Goal: Information Seeking & Learning: Learn about a topic

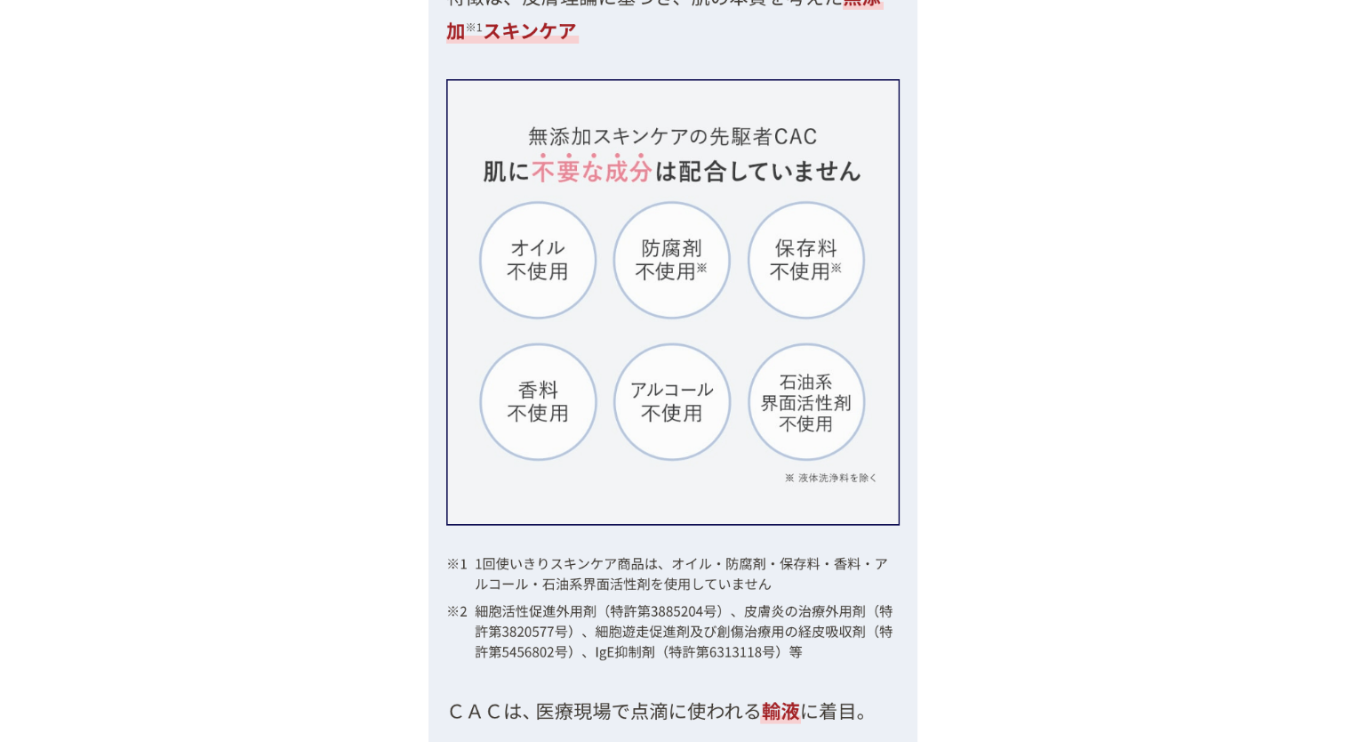
scroll to position [4890, 0]
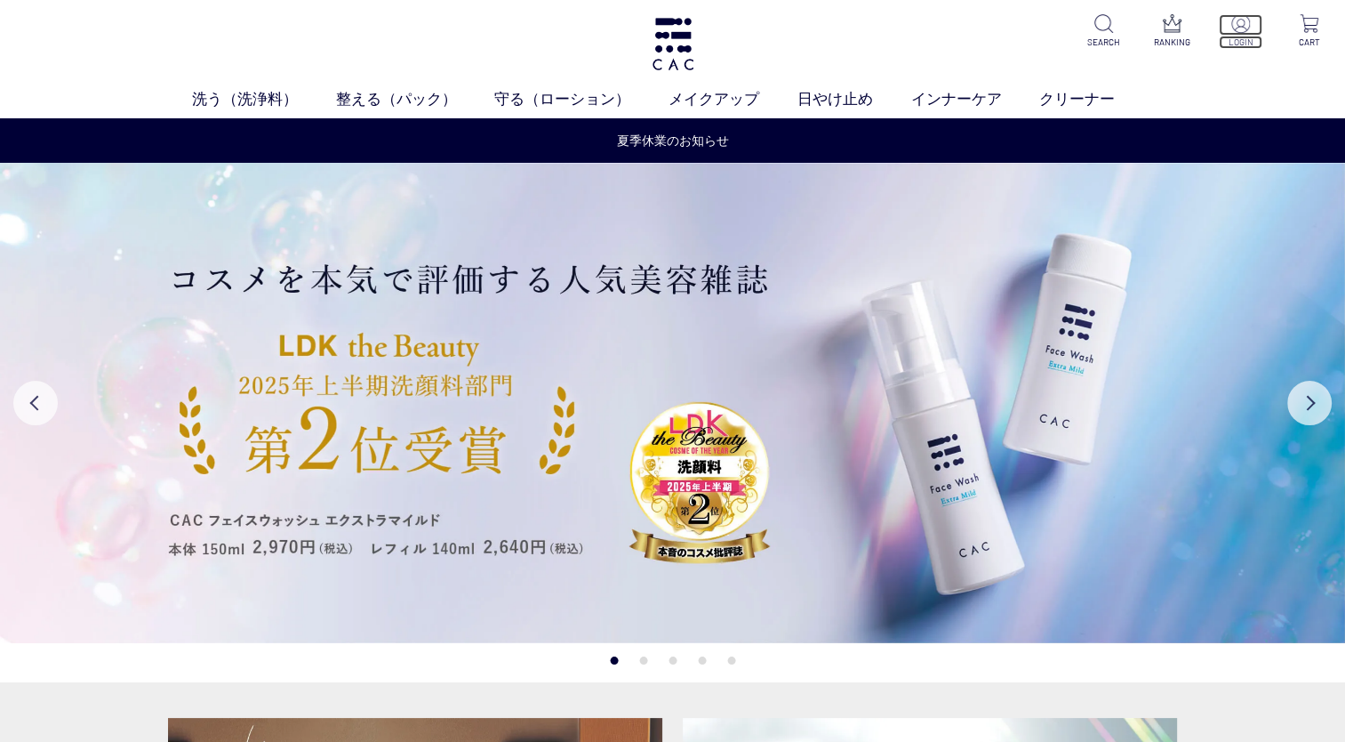
click at [1241, 30] on img at bounding box center [1240, 23] width 19 height 19
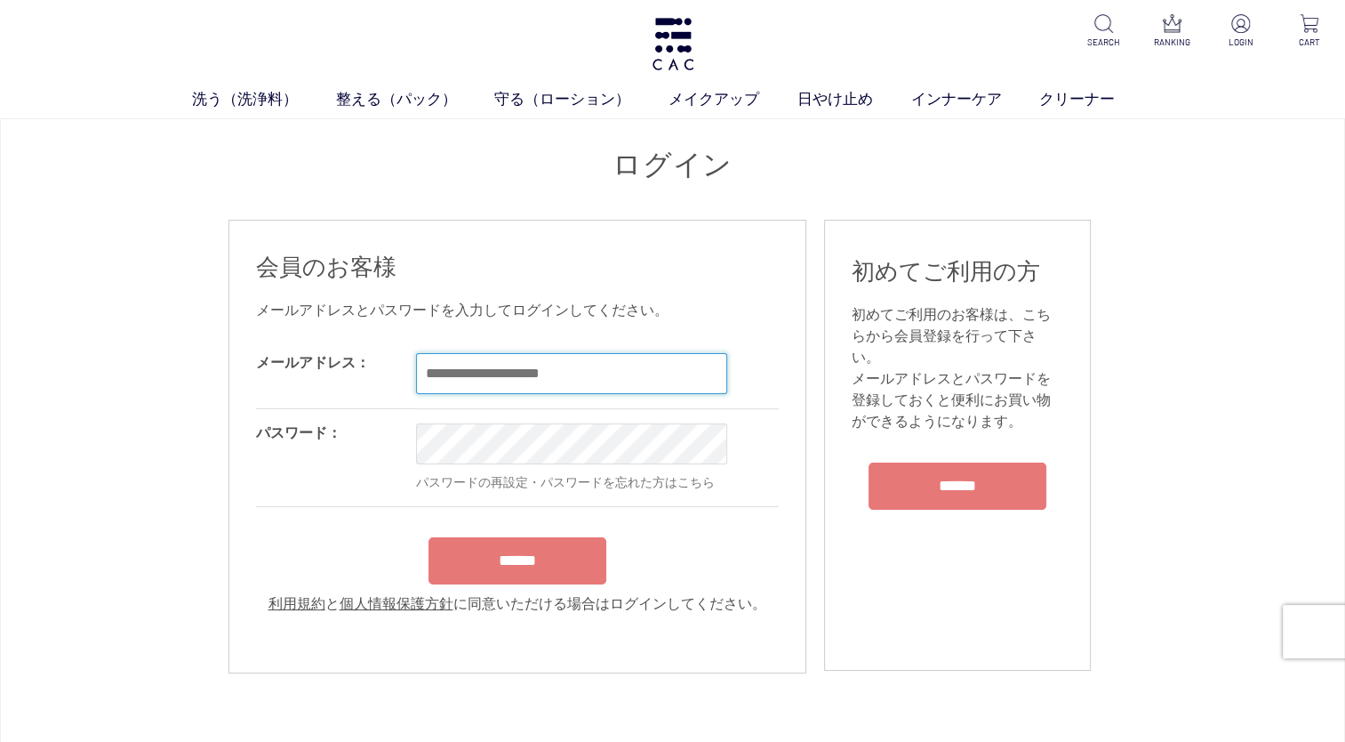
type input "**********"
click at [501, 567] on form "**********" at bounding box center [517, 477] width 523 height 276
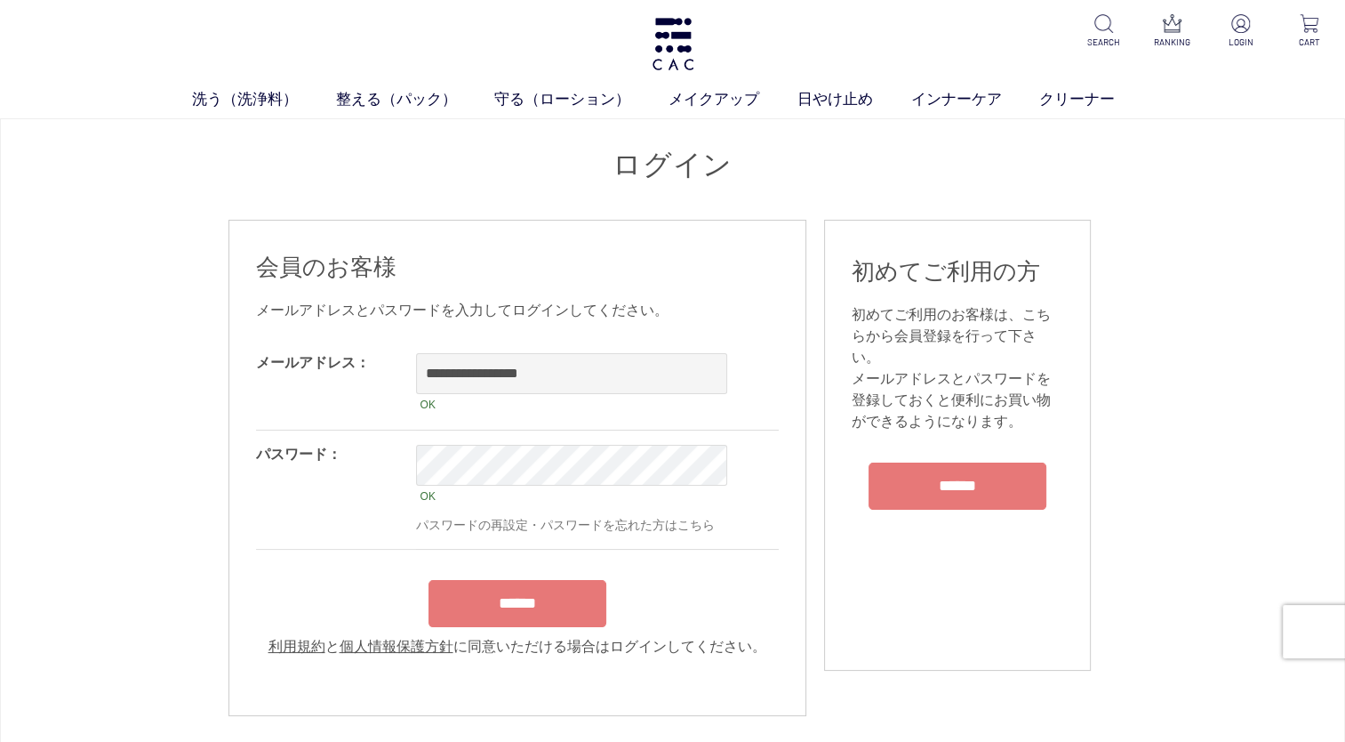
click at [512, 619] on input "******" at bounding box center [518, 603] width 178 height 47
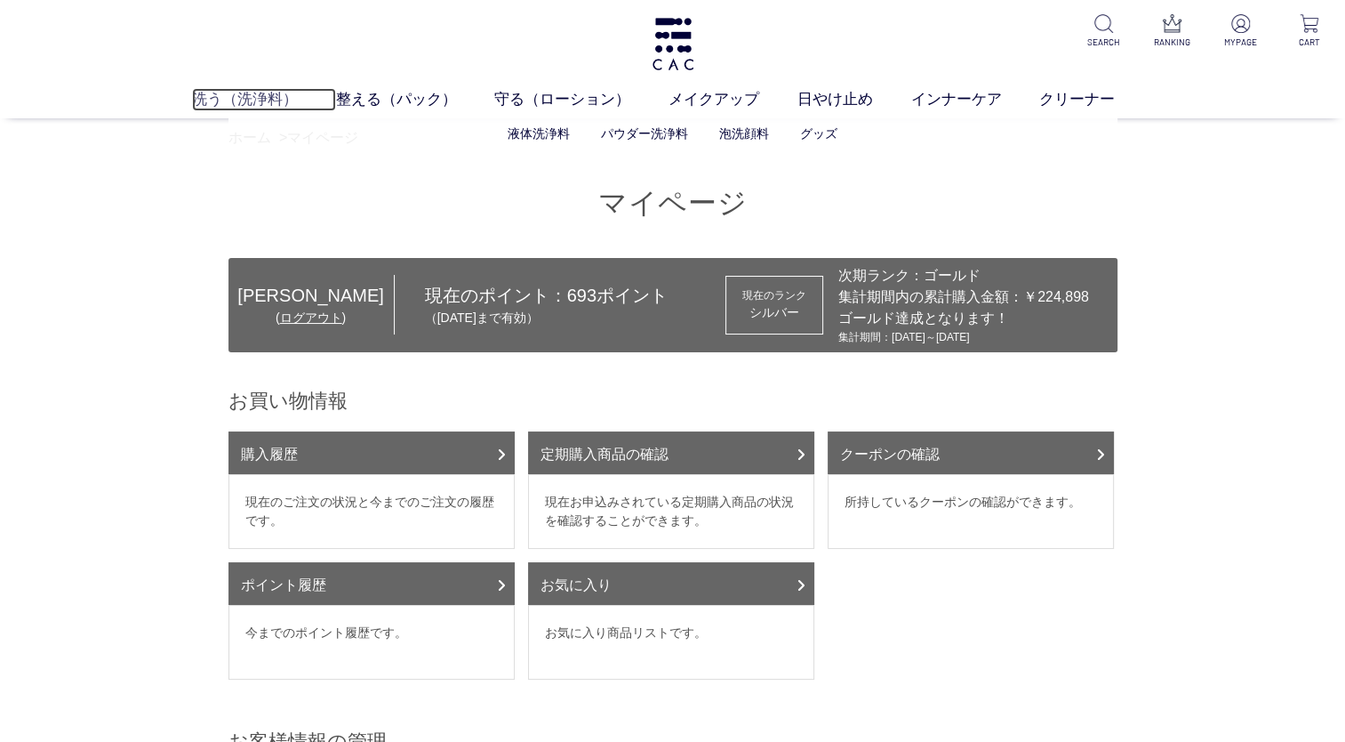
click at [259, 101] on link "洗う（洗浄料）" at bounding box center [264, 99] width 144 height 23
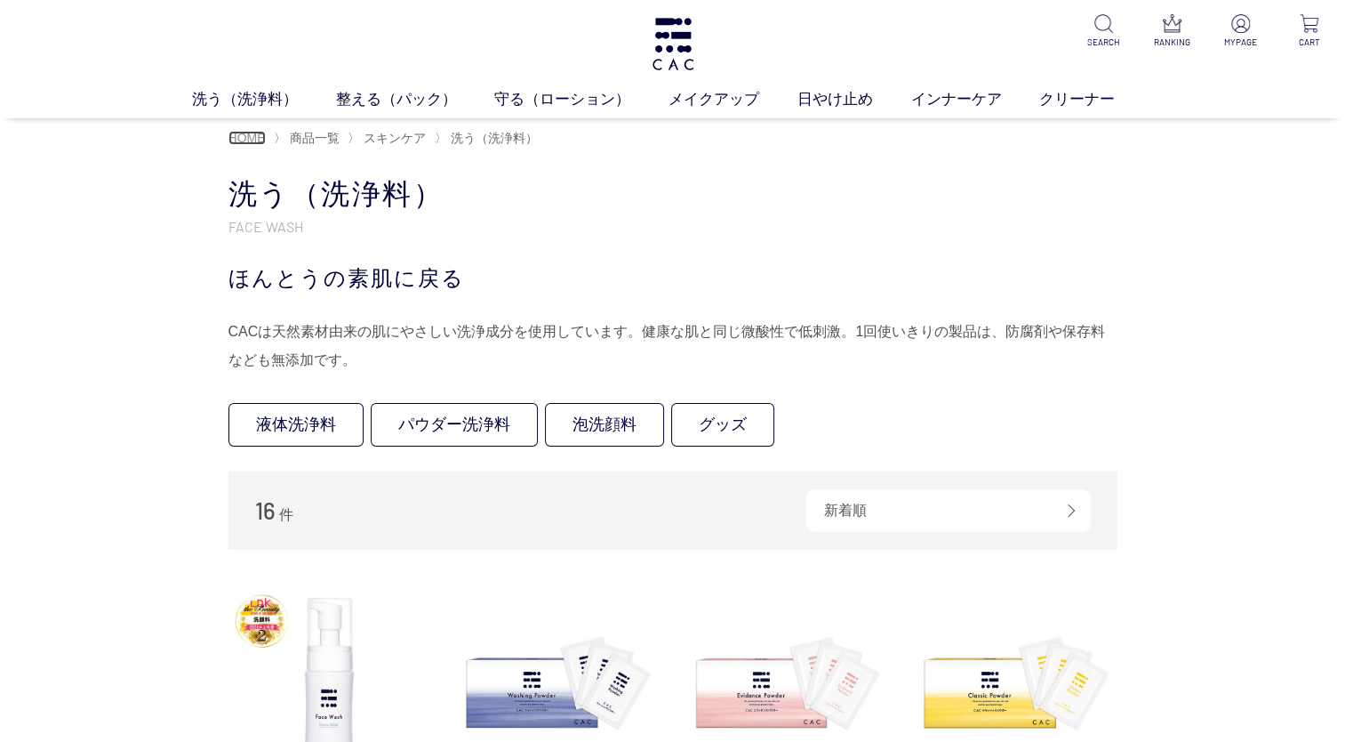
click at [251, 139] on span "HOME" at bounding box center [246, 138] width 37 height 14
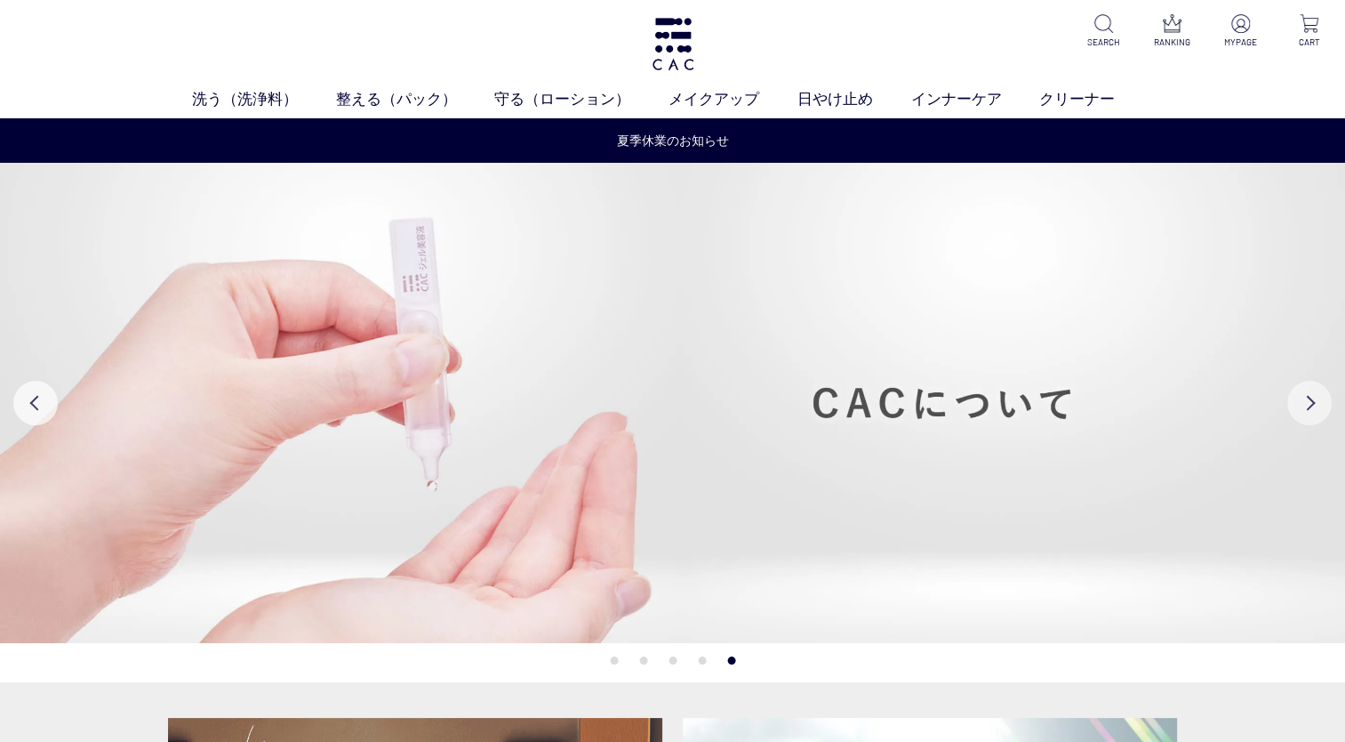
click at [1322, 398] on button "Next" at bounding box center [1309, 403] width 44 height 44
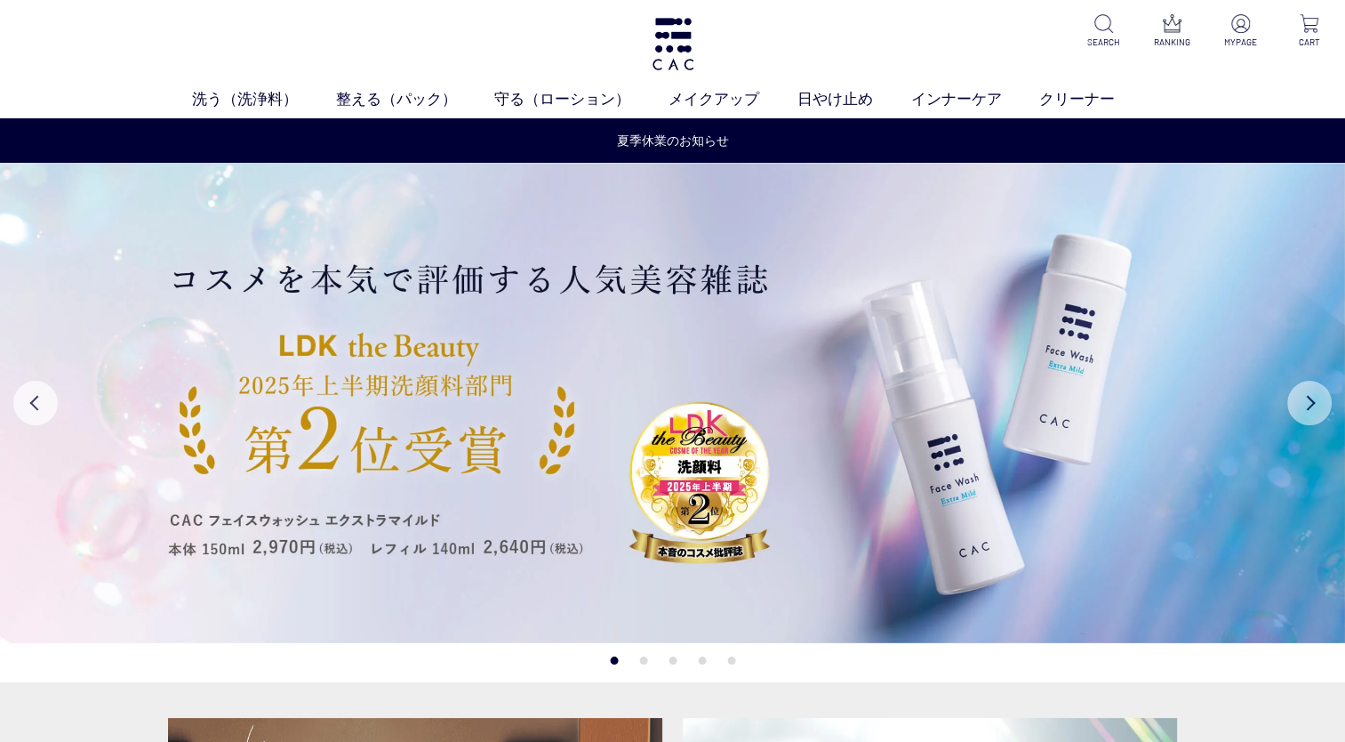
click at [1322, 398] on button "Next" at bounding box center [1309, 403] width 44 height 44
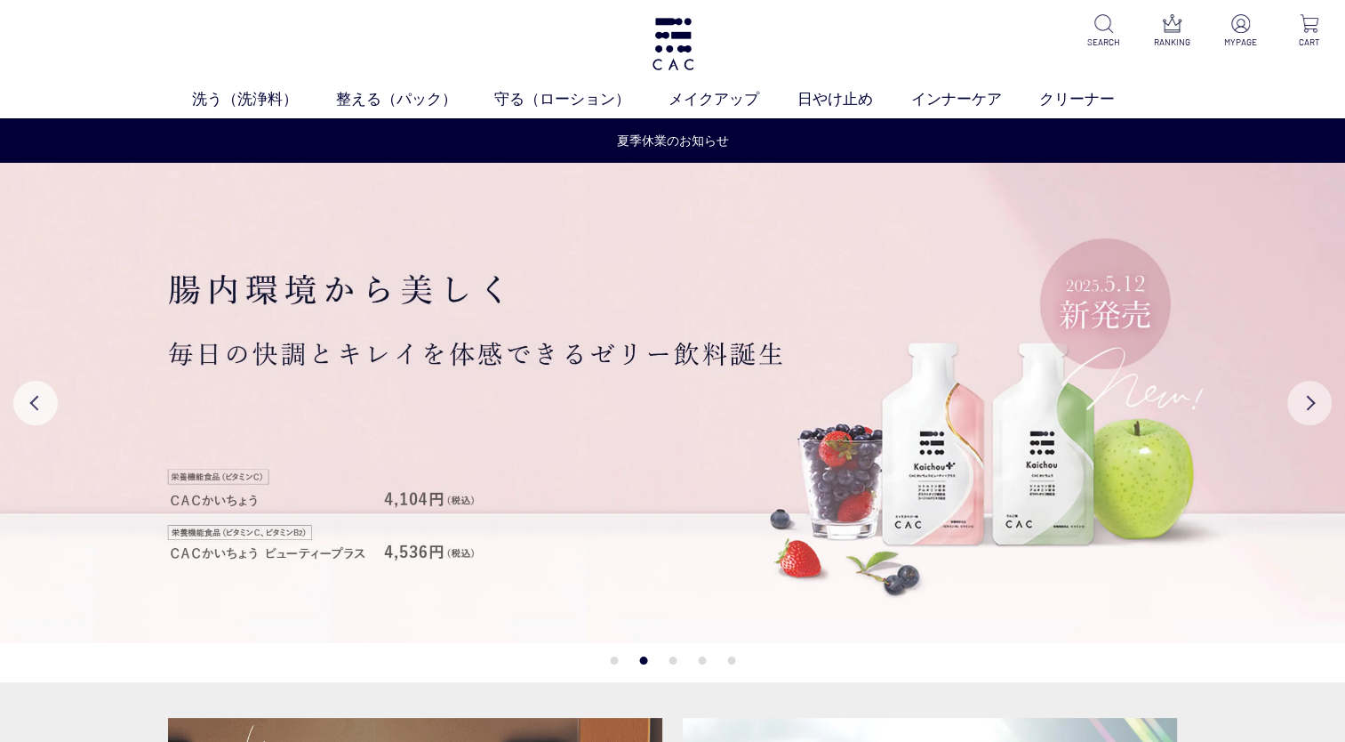
click at [1322, 398] on button "Next" at bounding box center [1309, 403] width 44 height 44
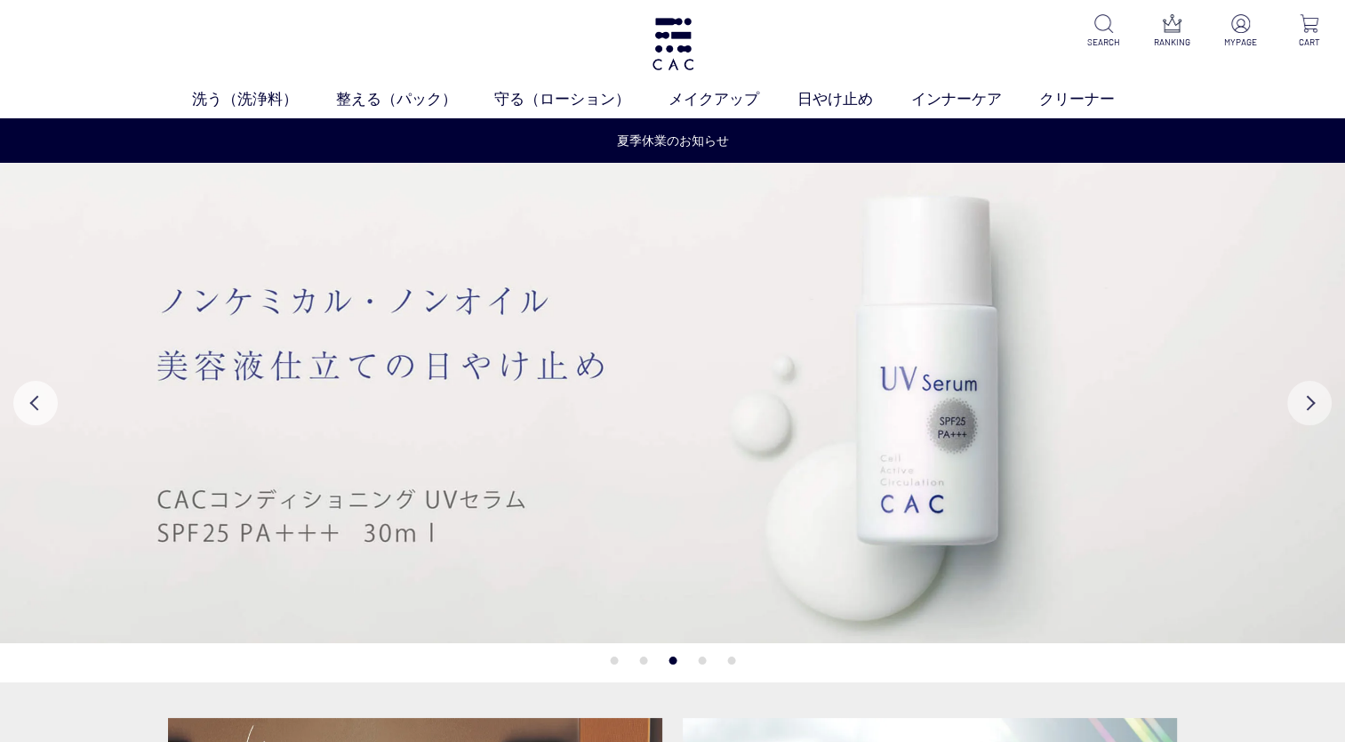
click at [1322, 398] on button "Next" at bounding box center [1309, 403] width 44 height 44
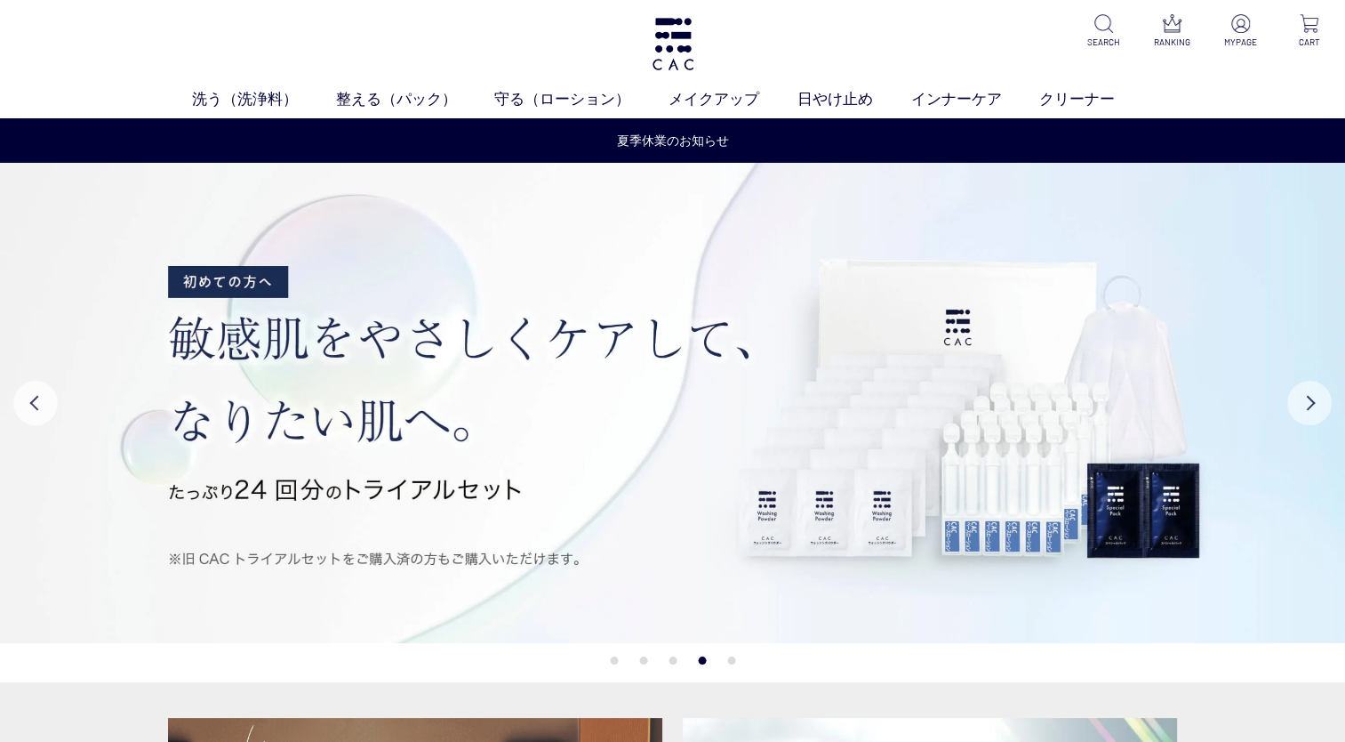
click at [1322, 398] on button "Next" at bounding box center [1309, 403] width 44 height 44
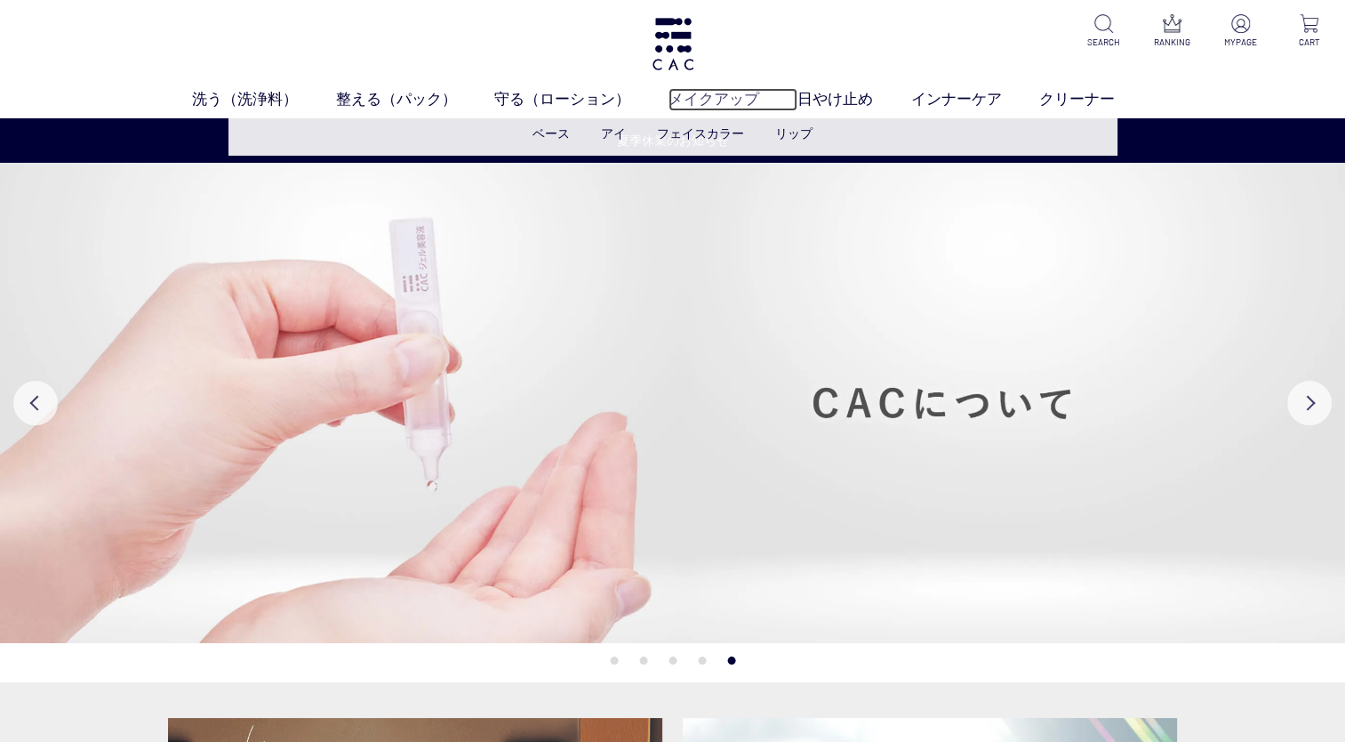
click at [714, 94] on link "メイクアップ" at bounding box center [733, 99] width 129 height 23
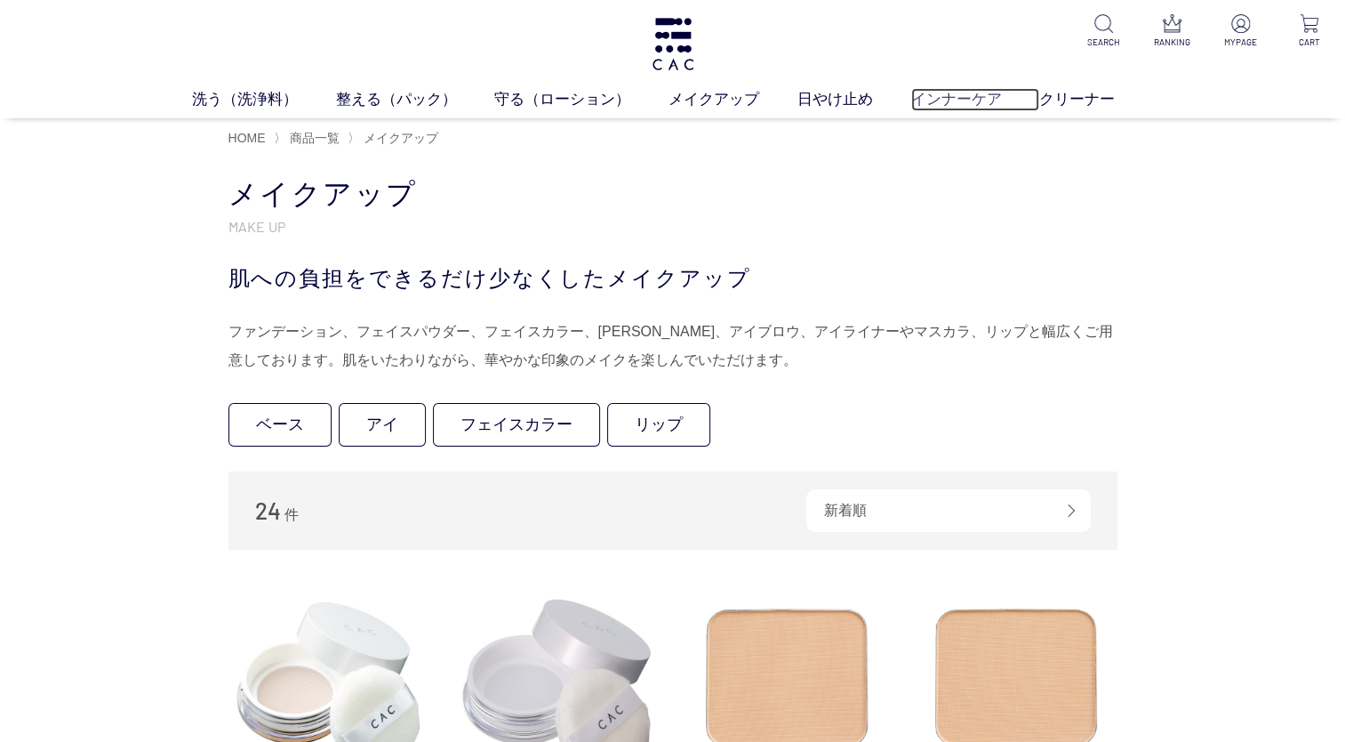
click at [958, 100] on link "インナーケア" at bounding box center [975, 99] width 129 height 23
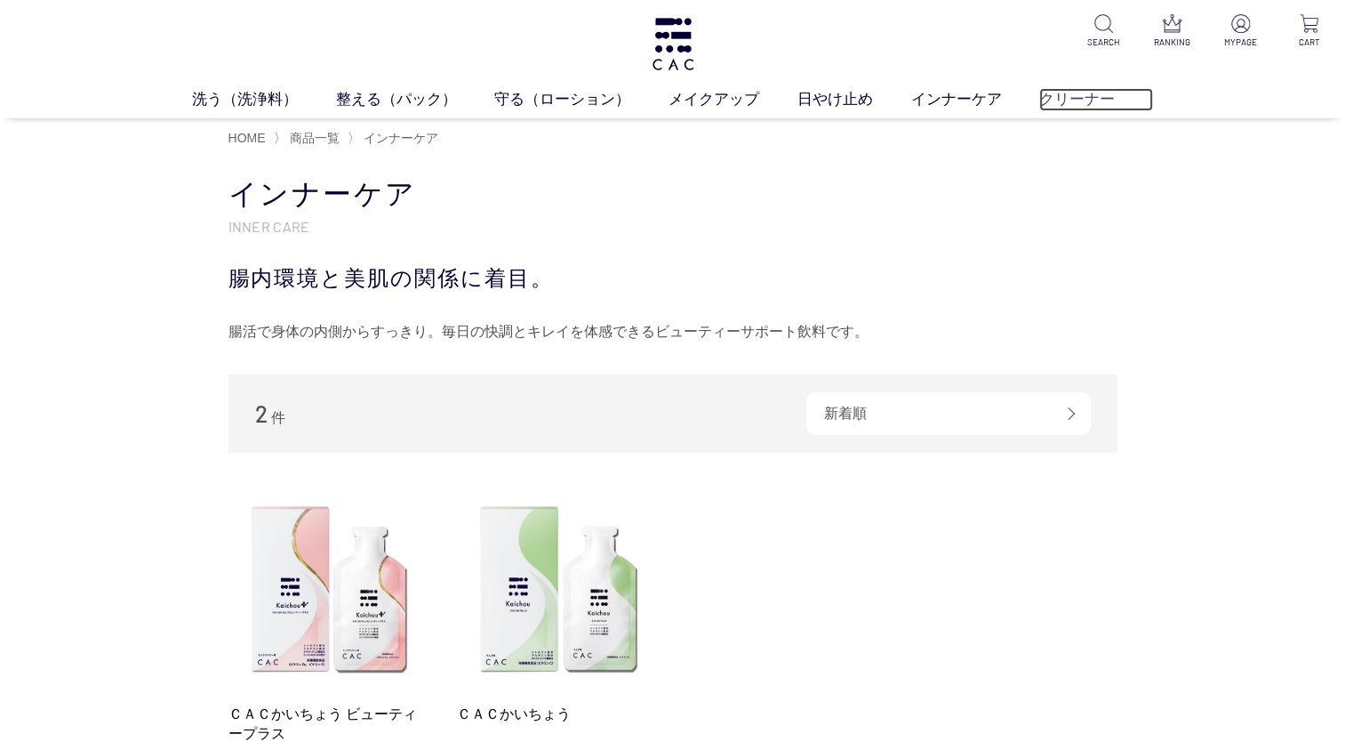
click at [1062, 110] on link "クリーナー" at bounding box center [1096, 99] width 114 height 23
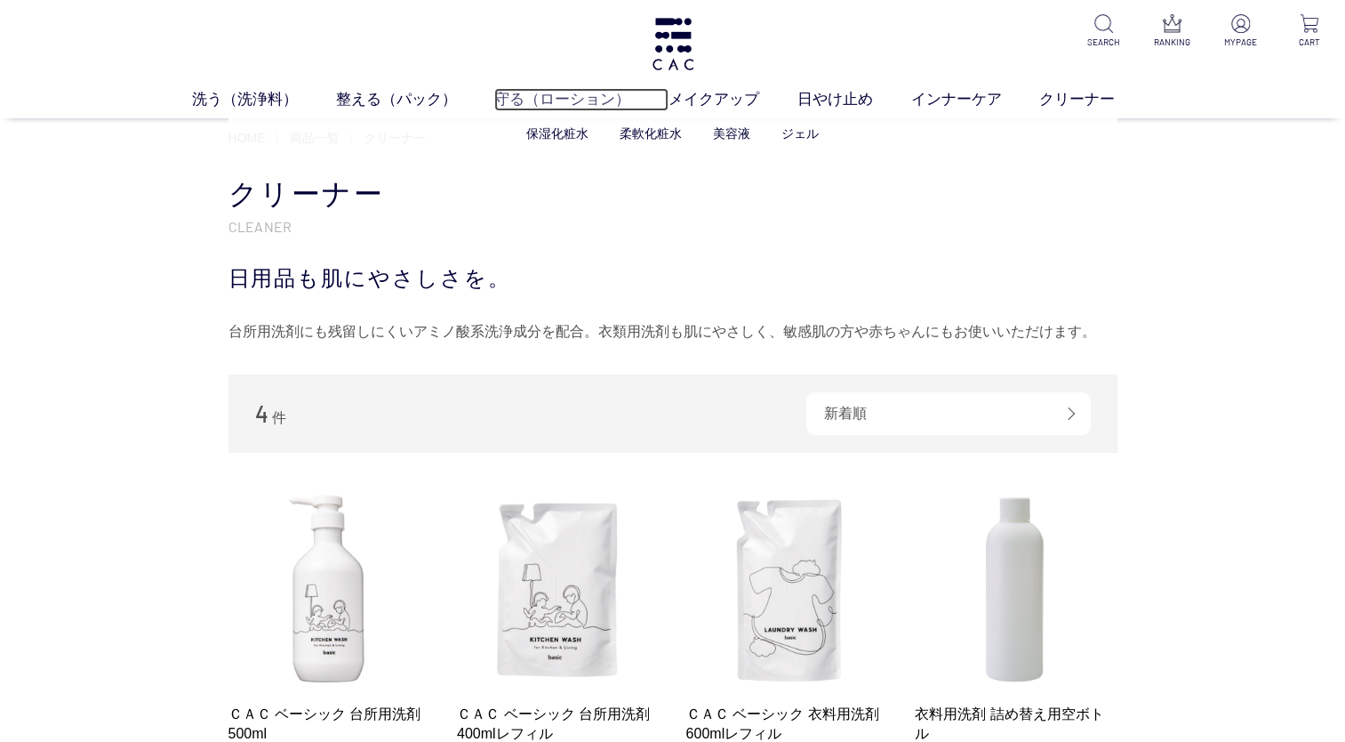
click at [527, 92] on link "守る（ローション）" at bounding box center [581, 99] width 174 height 23
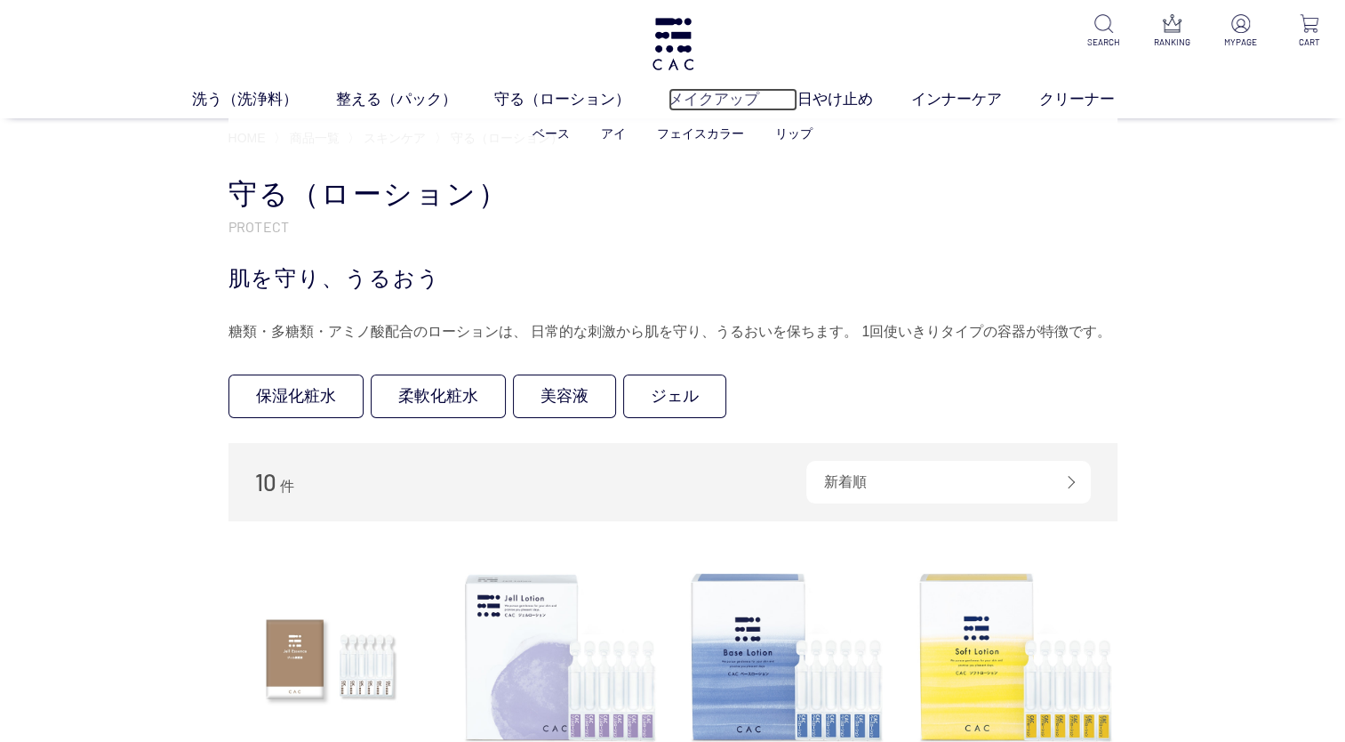
click at [715, 108] on link "メイクアップ" at bounding box center [733, 99] width 129 height 23
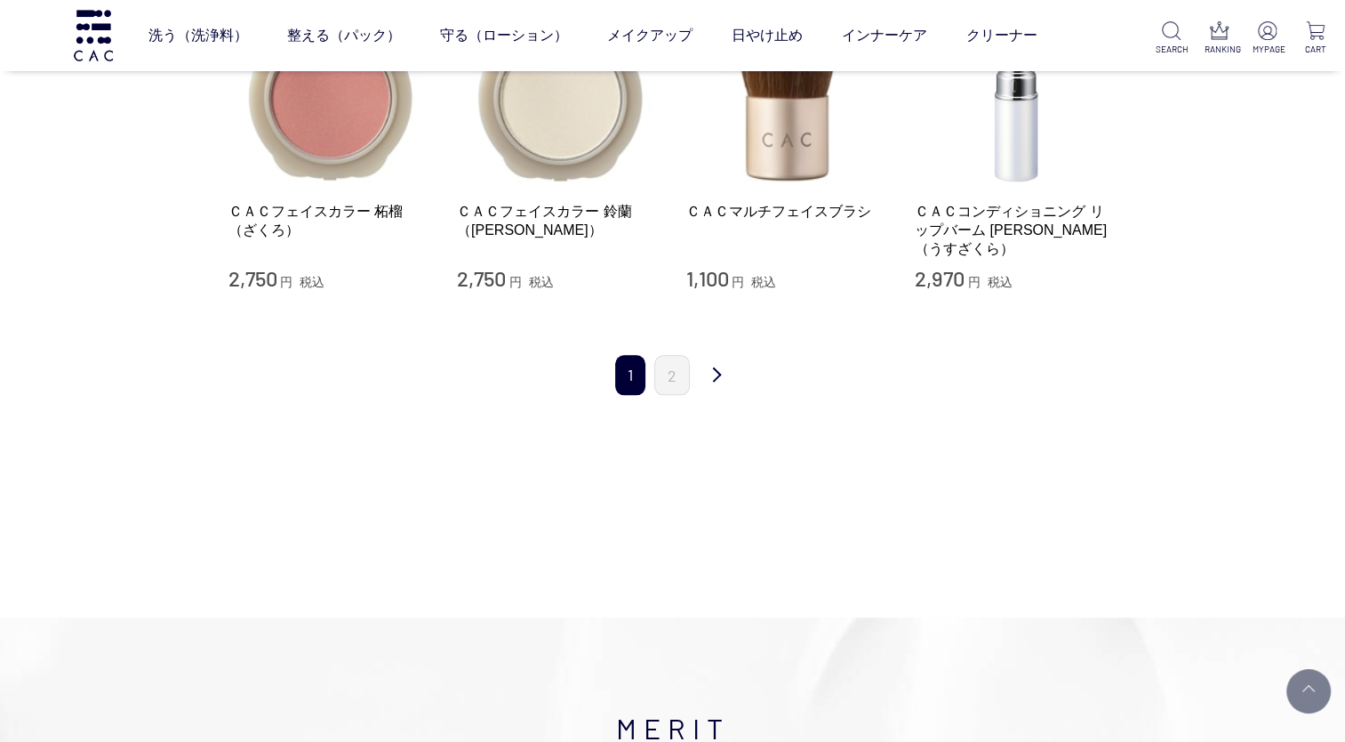
scroll to position [1867, 0]
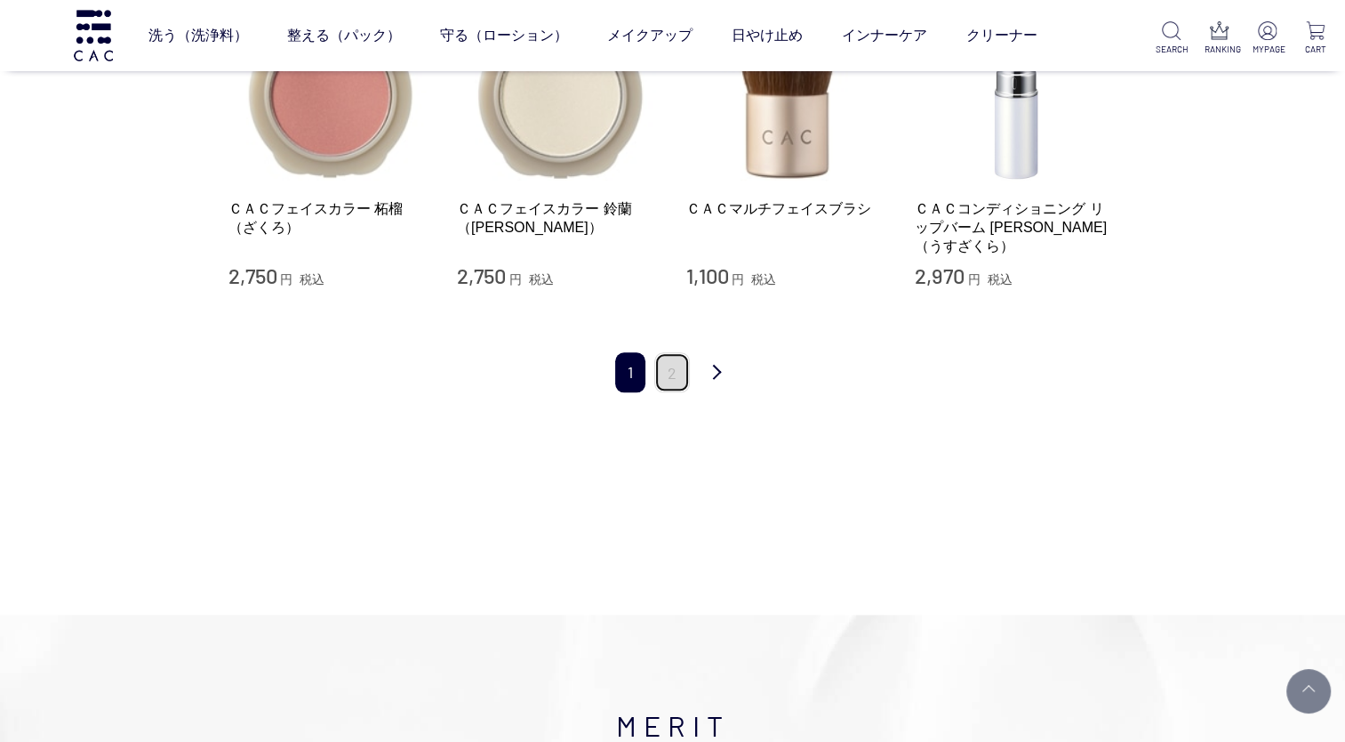
click at [673, 354] on link "2" at bounding box center [672, 372] width 36 height 40
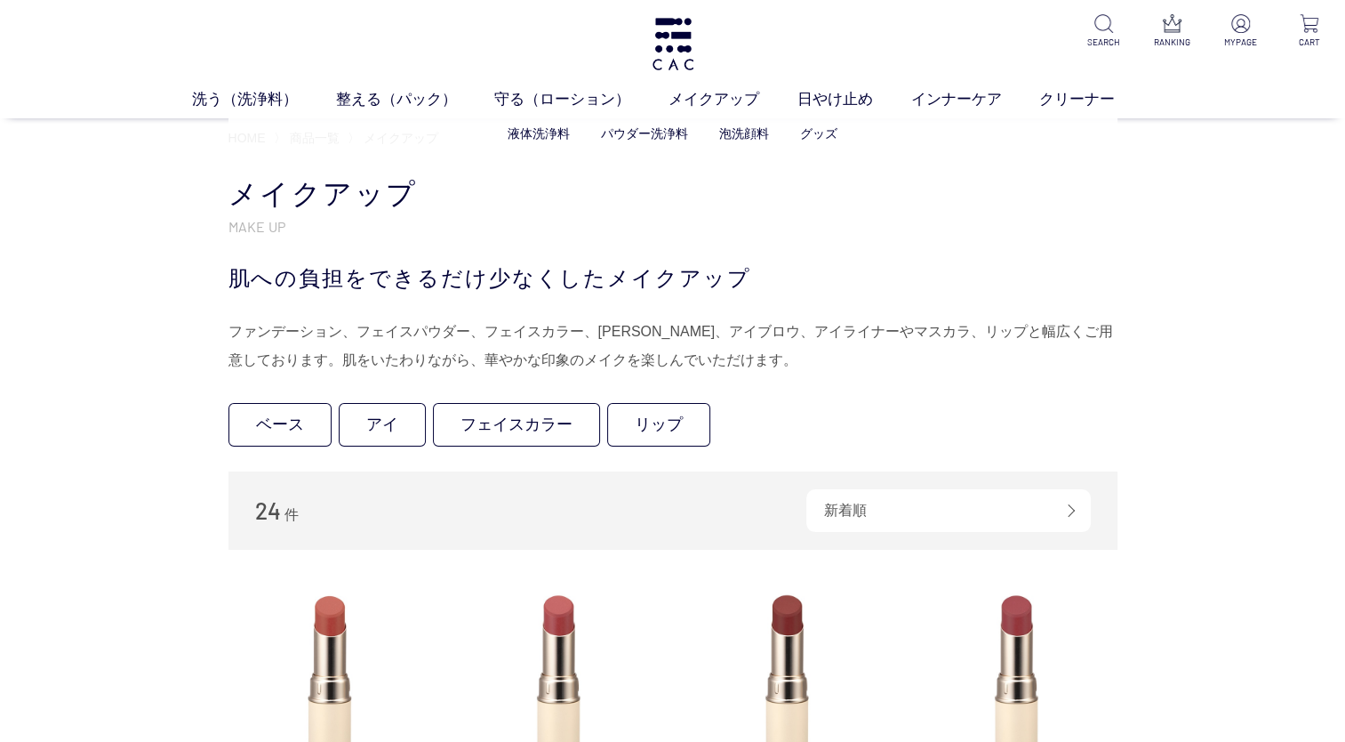
click at [259, 134] on ul "液体洗浄料 パウダー洗浄料 泡洗顔料 グッズ" at bounding box center [672, 134] width 889 height 44
drag, startPoint x: 1281, startPoint y: 2, endPoint x: 886, endPoint y: 199, distance: 442.1
click at [886, 199] on h1 "メイクアップ" at bounding box center [672, 194] width 889 height 38
click at [1302, 345] on div "買い物かご 買い物かご内の商品 買い物かごは空です... カテゴリから探す 商品一覧 スキンケア メイクアップ ベース アイ フェイスカラー リップ その他 …" at bounding box center [672, 624] width 1345 height 934
